Goal: Information Seeking & Learning: Learn about a topic

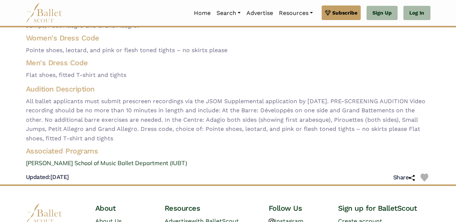
scroll to position [123, 0]
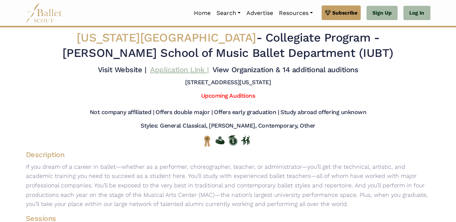
click at [193, 73] on link "Application Link |" at bounding box center [179, 69] width 58 height 9
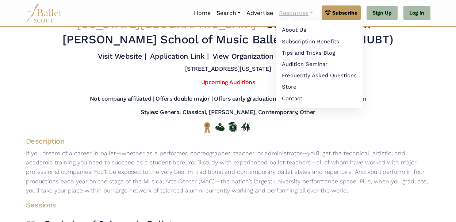
scroll to position [11, 0]
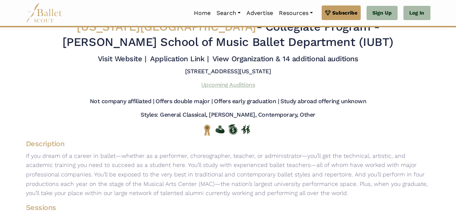
click at [228, 85] on link "Upcoming Auditions" at bounding box center [228, 84] width 54 height 7
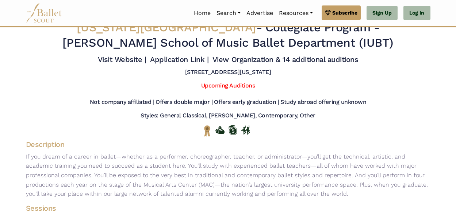
scroll to position [0, 0]
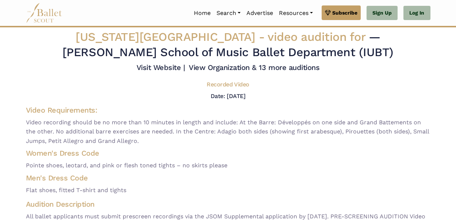
scroll to position [1, 0]
